Goal: Task Accomplishment & Management: Use online tool/utility

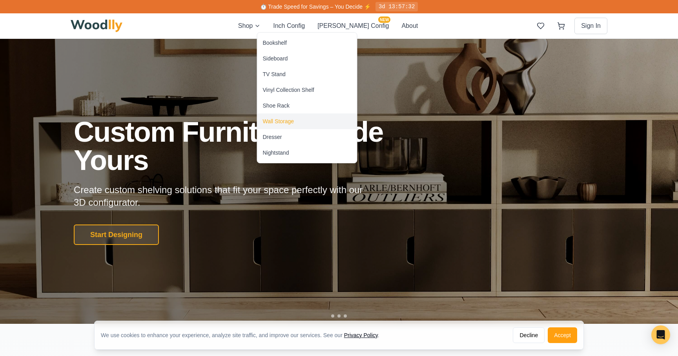
click at [273, 115] on div "Wall Storage" at bounding box center [307, 121] width 100 height 16
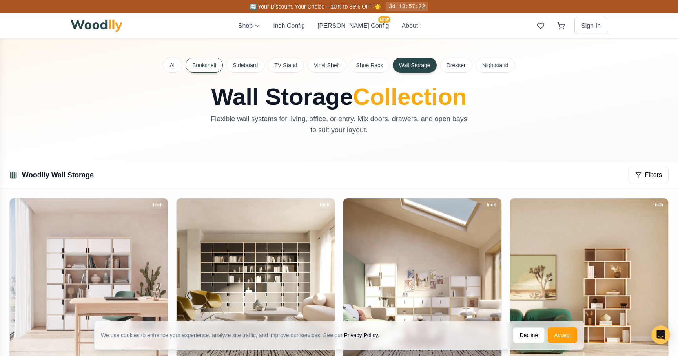
click at [211, 62] on button "Bookshelf" at bounding box center [203, 65] width 37 height 15
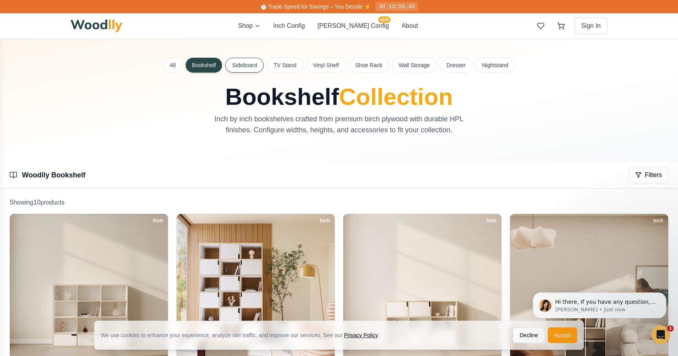
click at [242, 62] on button "Sideboard" at bounding box center [244, 65] width 38 height 15
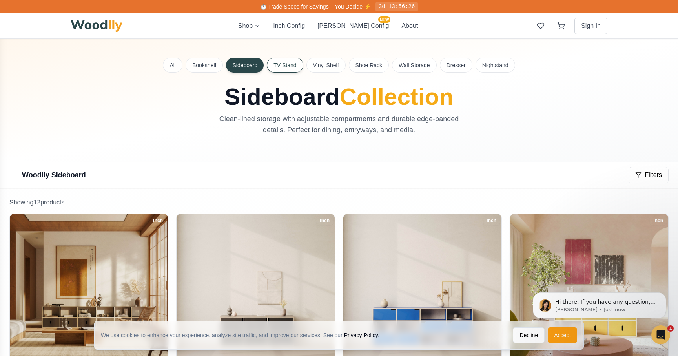
click at [274, 65] on button "TV Stand" at bounding box center [285, 65] width 36 height 15
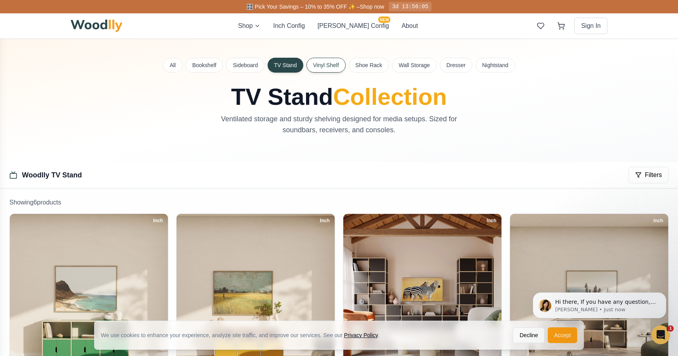
click at [336, 65] on button "Vinyl Shelf" at bounding box center [325, 65] width 39 height 15
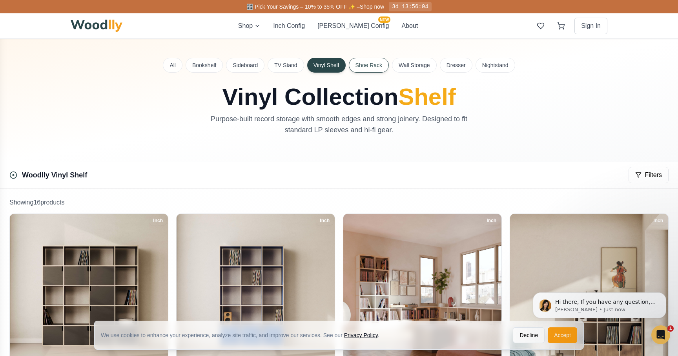
click at [383, 71] on button "Shoe Rack" at bounding box center [369, 65] width 40 height 15
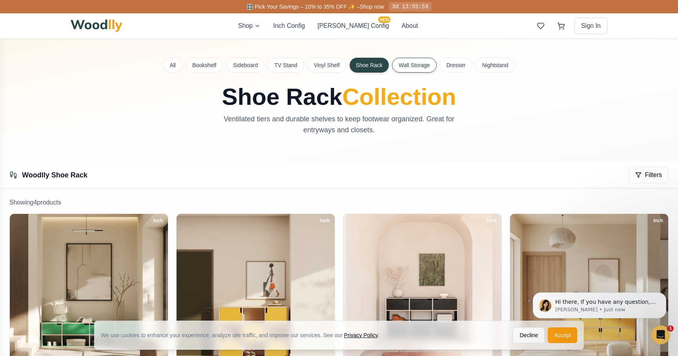
click at [408, 71] on button "Wall Storage" at bounding box center [414, 65] width 45 height 15
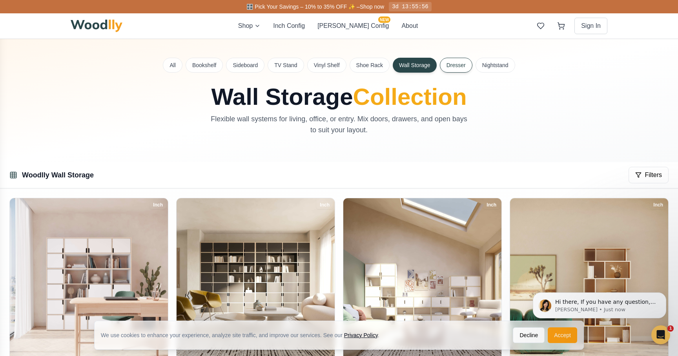
click at [456, 62] on button "Dresser" at bounding box center [456, 65] width 33 height 15
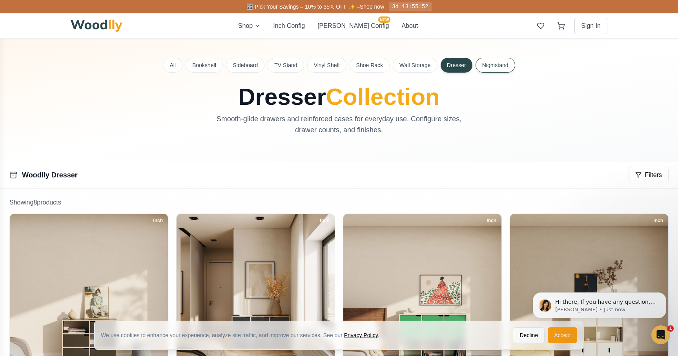
click at [492, 67] on button "Nightstand" at bounding box center [495, 65] width 40 height 15
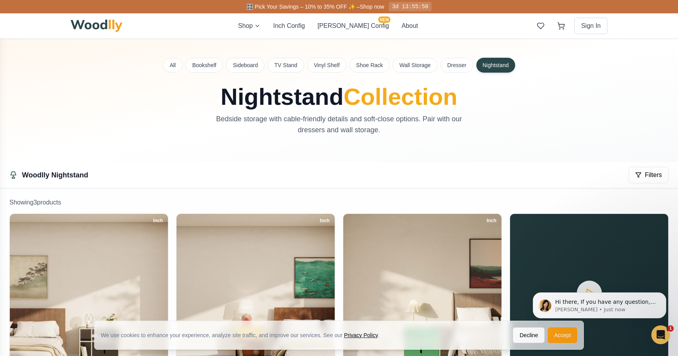
click at [271, 34] on div "Shop Inch Config [PERSON_NAME] Config NEW About Sign In" at bounding box center [339, 25] width 536 height 25
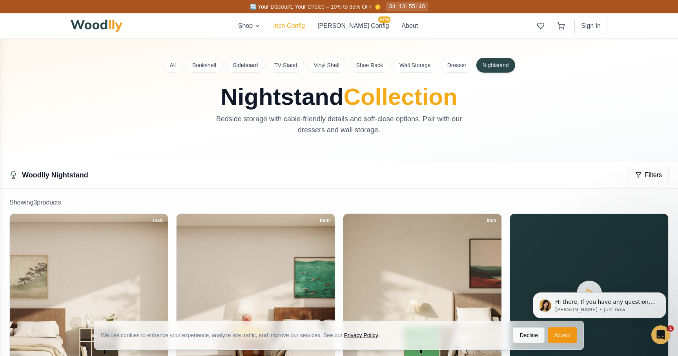
click at [305, 25] on button "Inch Config" at bounding box center [289, 25] width 32 height 9
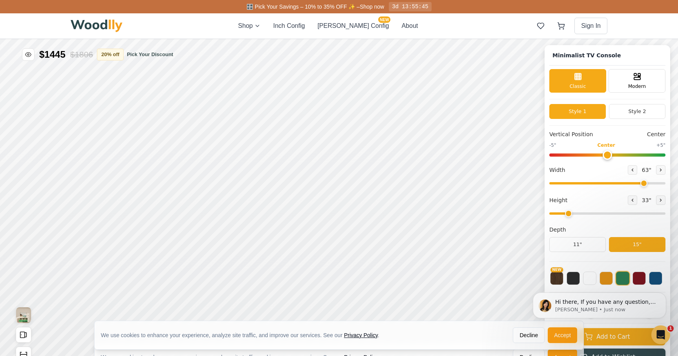
type input "63"
type input "2"
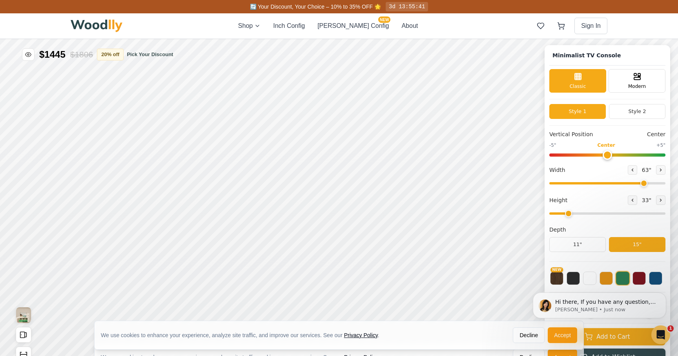
scroll to position [3, 0]
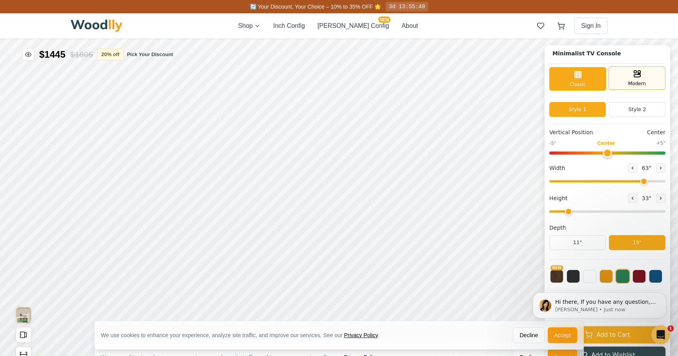
click at [625, 79] on div "Modern" at bounding box center [636, 78] width 57 height 24
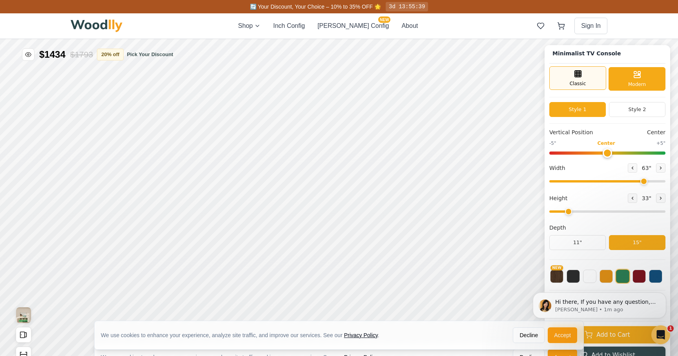
click at [589, 75] on div "Classic" at bounding box center [577, 78] width 57 height 24
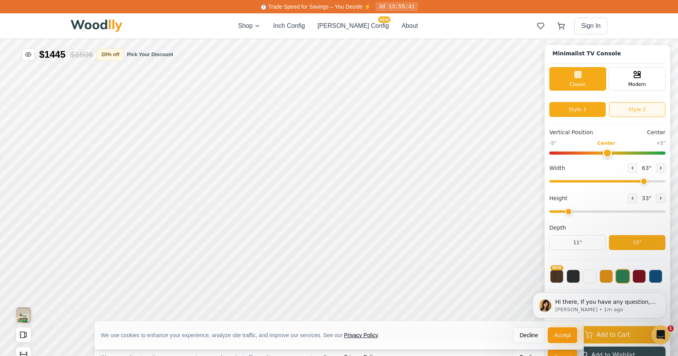
click at [635, 109] on button "Style 2" at bounding box center [637, 109] width 56 height 15
click at [576, 105] on button "Style 1" at bounding box center [577, 109] width 56 height 15
